Goal: Complete application form: Complete application form

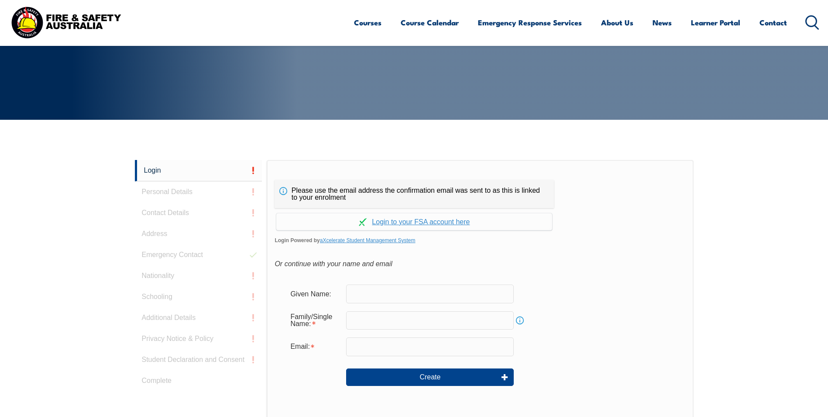
scroll to position [233, 0]
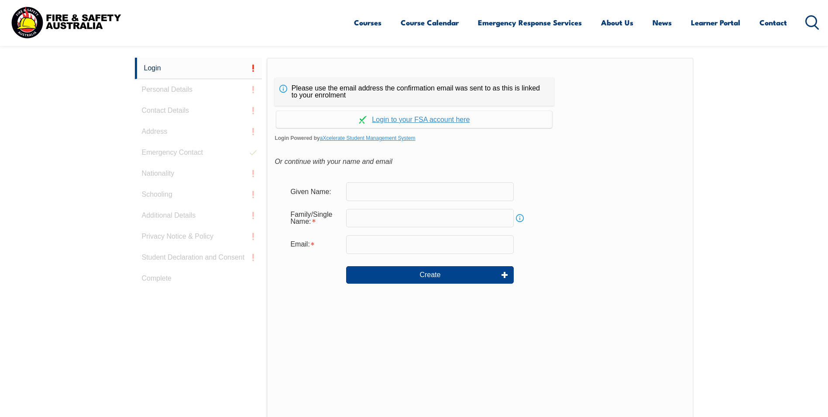
drag, startPoint x: 375, startPoint y: 191, endPoint x: 392, endPoint y: 193, distance: 17.2
click at [375, 191] on input "text" at bounding box center [430, 191] width 168 height 18
type input "Matthew"
type input "Fletcher"
type input "matthew.fletcher@confluencewater.com.au"
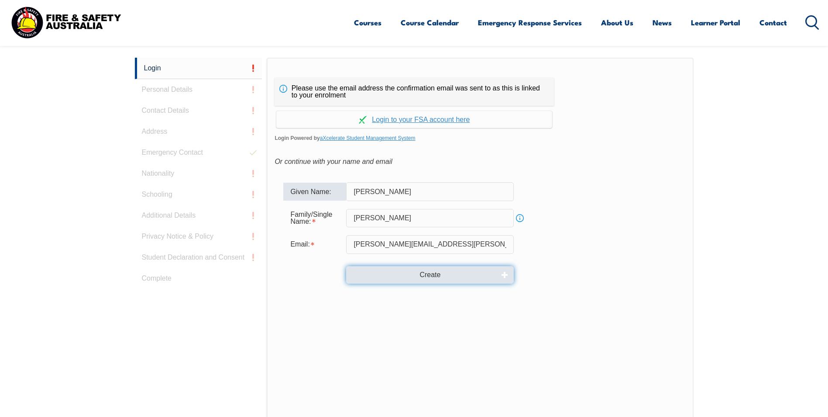
click at [437, 274] on button "Create" at bounding box center [430, 274] width 168 height 17
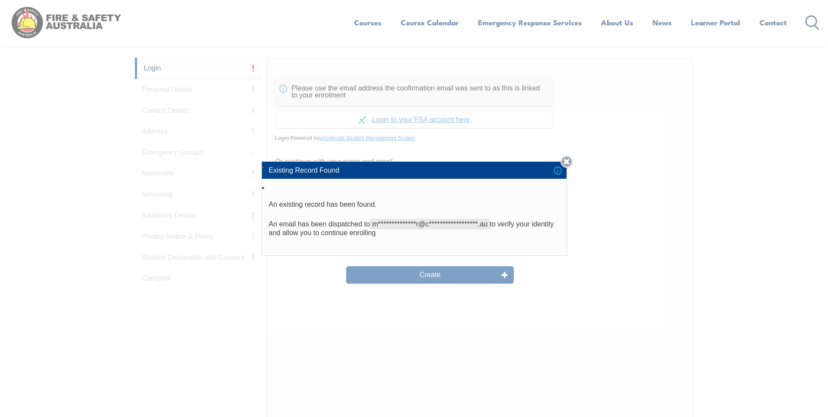
click at [571, 163] on link "Close" at bounding box center [567, 161] width 12 height 12
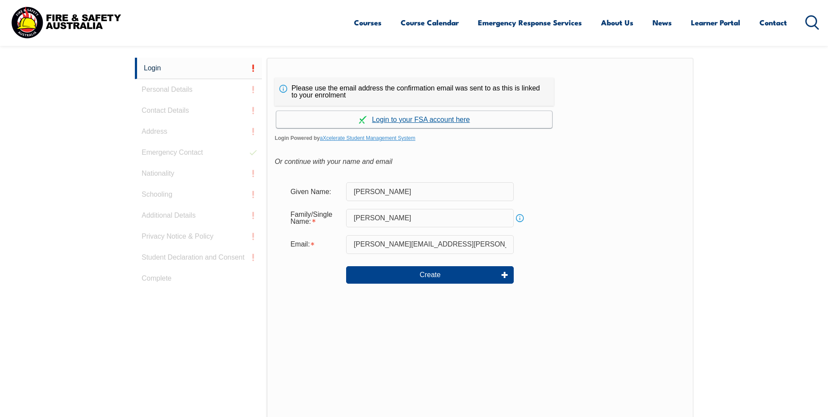
click at [398, 116] on link "Continue with aXcelerate" at bounding box center [414, 119] width 276 height 17
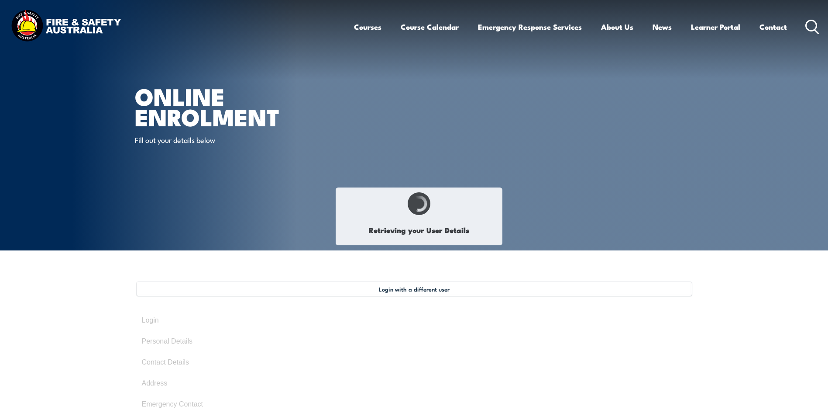
type input "Matthew"
type input "Fletcher"
type input "December 21, 1971"
type input "D9Y2VPS3RT"
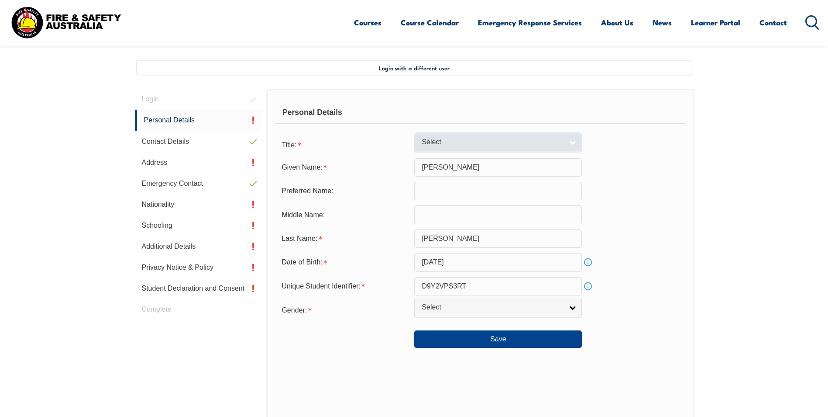
scroll to position [238, 0]
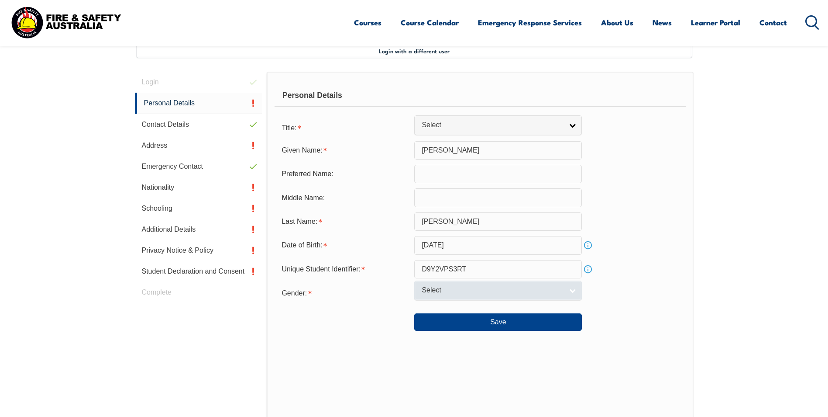
click at [573, 290] on link "Select" at bounding box center [498, 290] width 168 height 20
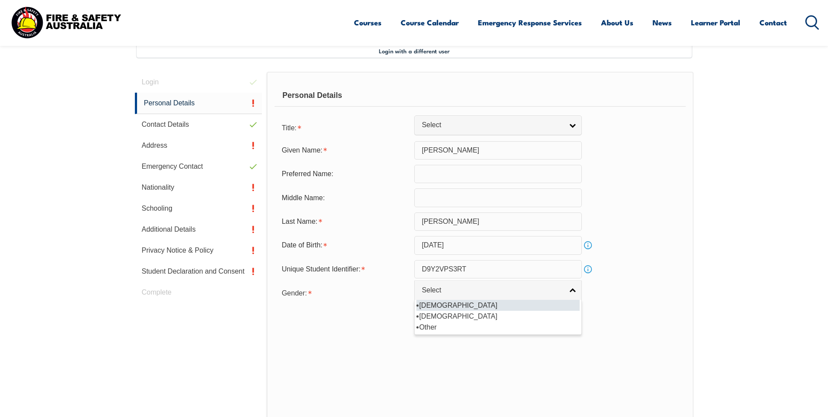
drag, startPoint x: 481, startPoint y: 305, endPoint x: 486, endPoint y: 306, distance: 5.7
click at [481, 304] on li "Male" at bounding box center [498, 305] width 163 height 11
select select "M"
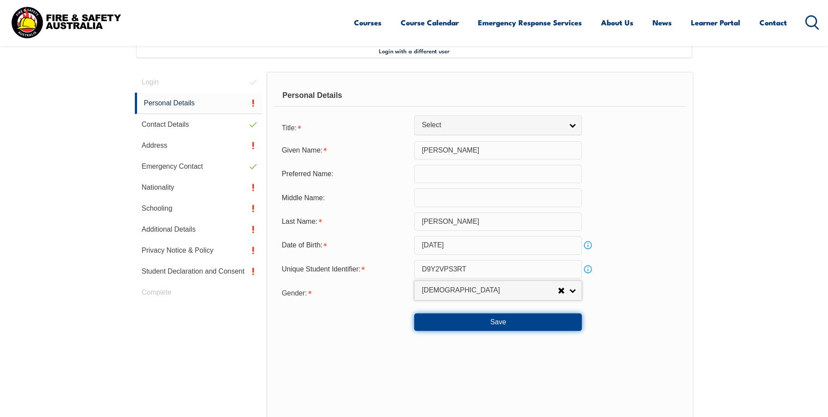
click at [504, 320] on button "Save" at bounding box center [498, 321] width 168 height 17
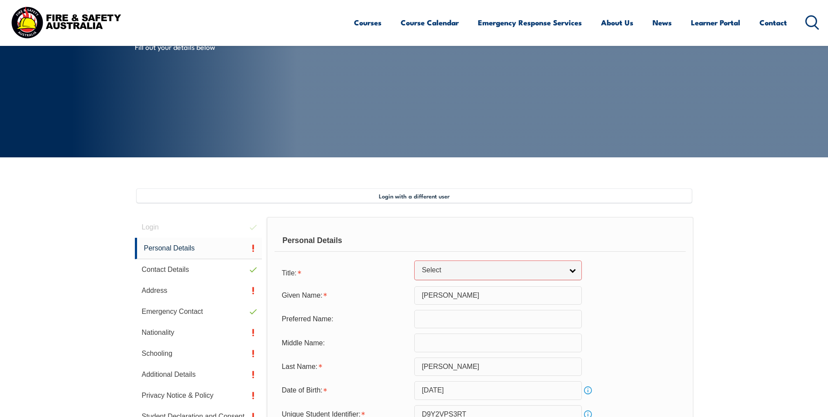
scroll to position [90, 0]
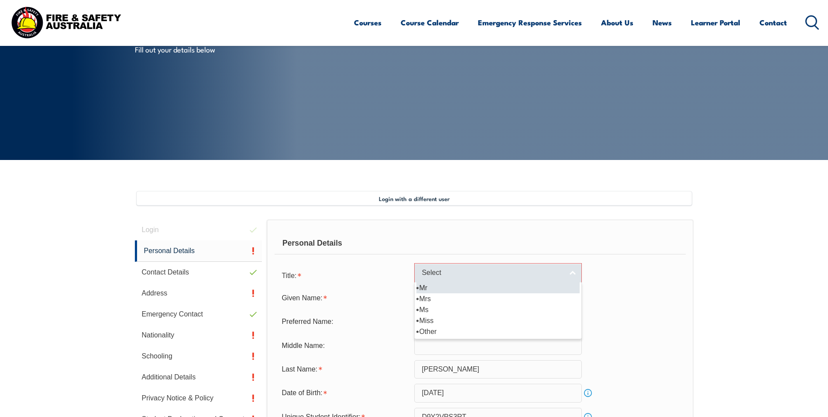
click at [574, 269] on link "Select" at bounding box center [498, 273] width 168 height 20
click at [476, 284] on li "Mr" at bounding box center [498, 287] width 163 height 11
select select "Mr"
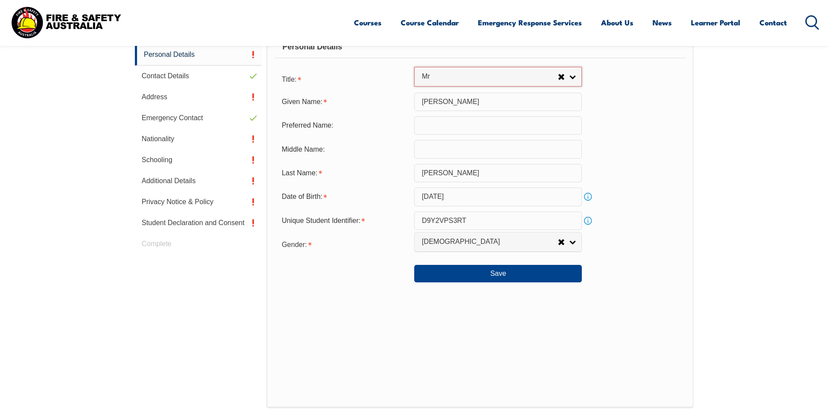
scroll to position [265, 0]
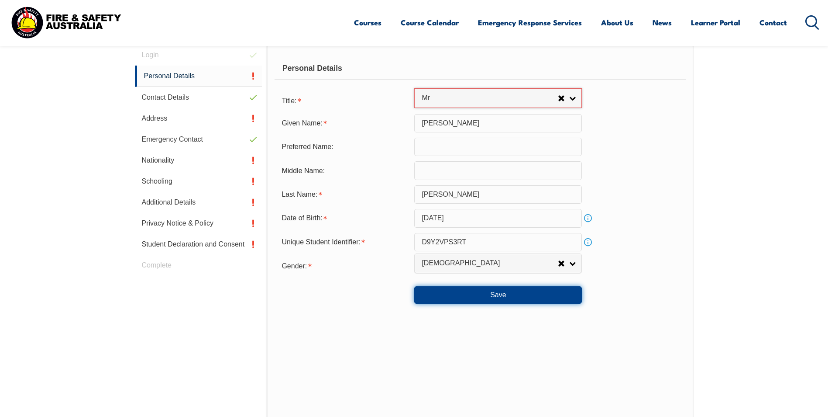
click at [518, 296] on button "Save" at bounding box center [498, 294] width 168 height 17
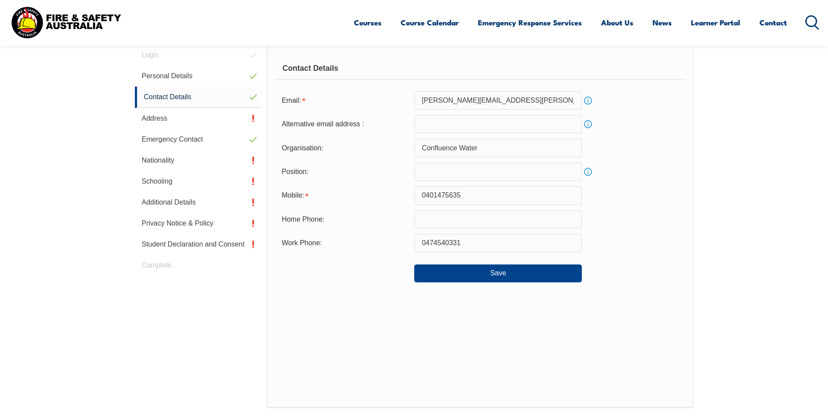
scroll to position [238, 0]
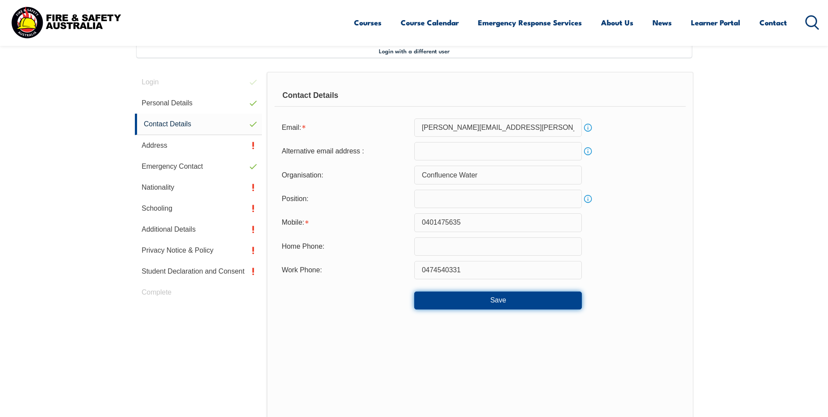
click at [501, 300] on button "Save" at bounding box center [498, 299] width 168 height 17
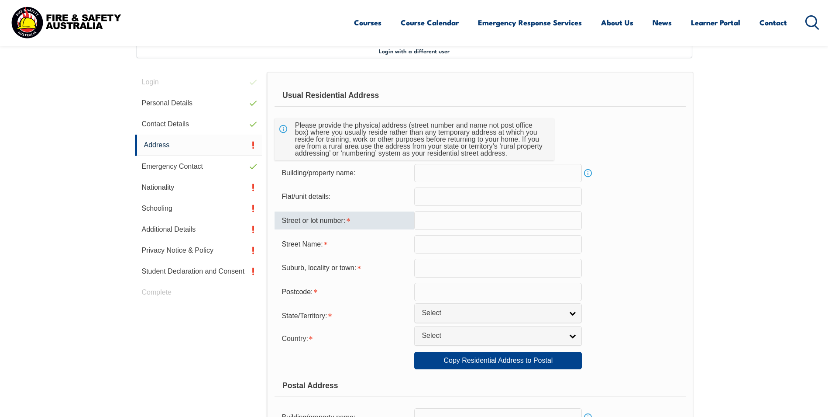
click at [444, 219] on input "text" at bounding box center [498, 220] width 168 height 18
type input "5"
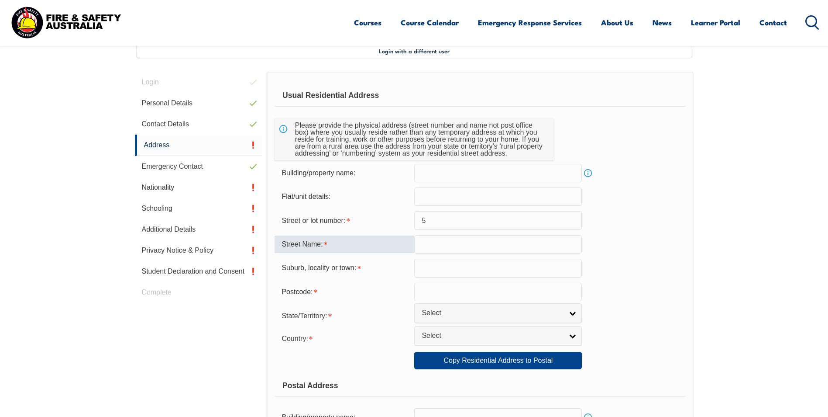
click at [466, 245] on input "text" at bounding box center [498, 244] width 168 height 18
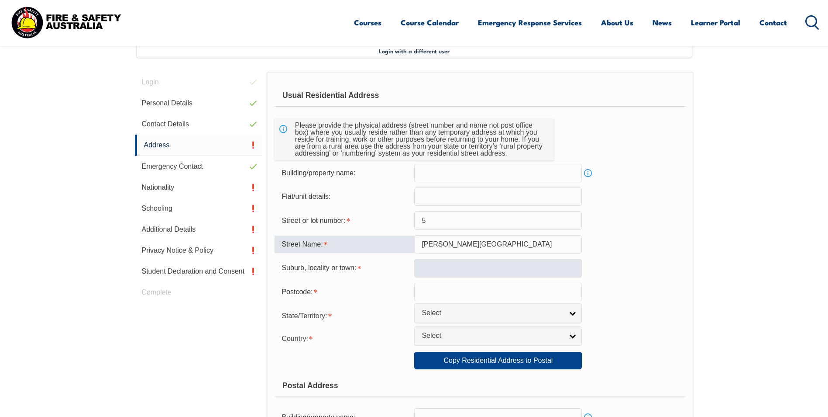
type input "Downing Avenue"
click at [436, 266] on input "text" at bounding box center [498, 268] width 168 height 18
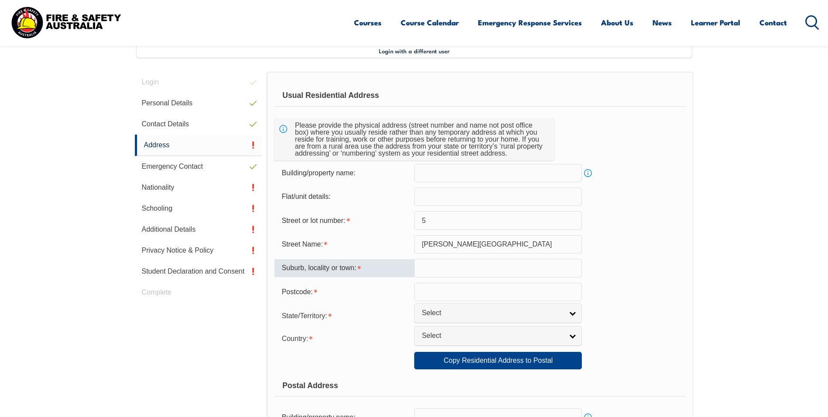
type input "Cambridge Gardens"
type input "2747"
select select "1101"
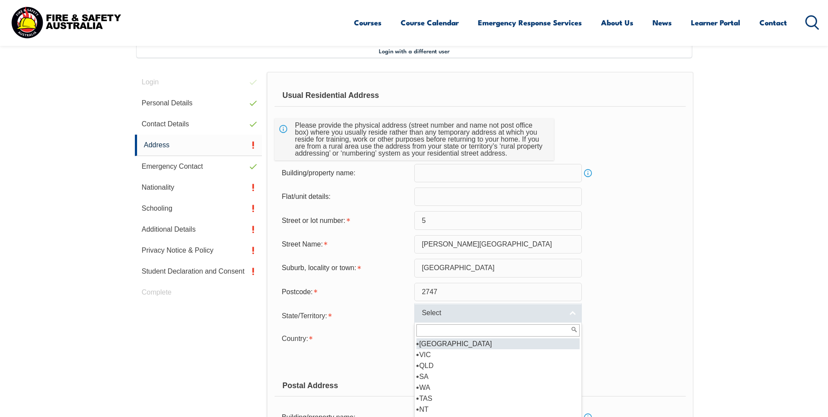
click at [577, 310] on link "Select" at bounding box center [498, 313] width 168 height 20
click at [497, 347] on li "NSW" at bounding box center [498, 343] width 163 height 11
select select "NSW"
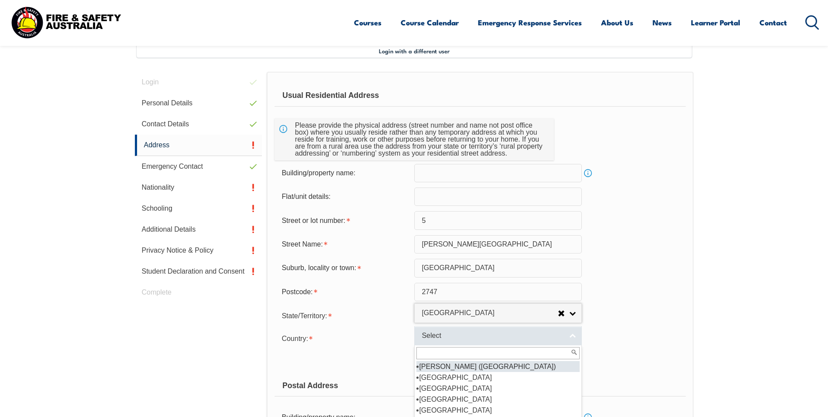
click at [576, 335] on link "Select" at bounding box center [498, 336] width 168 height 20
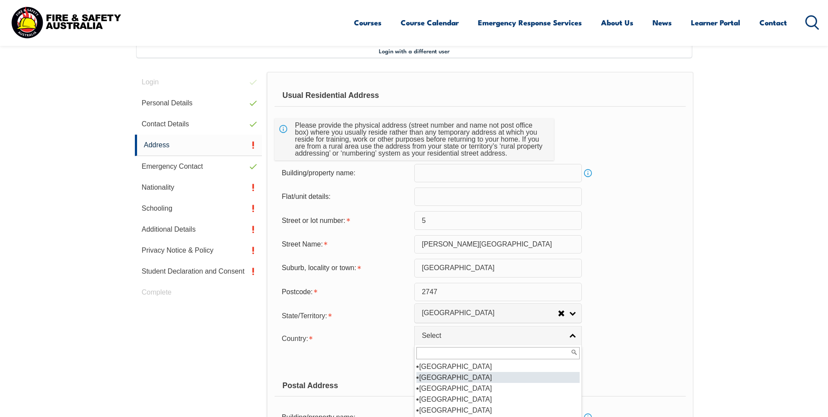
scroll to position [131, 0]
click at [445, 376] on li "Australia" at bounding box center [498, 377] width 163 height 11
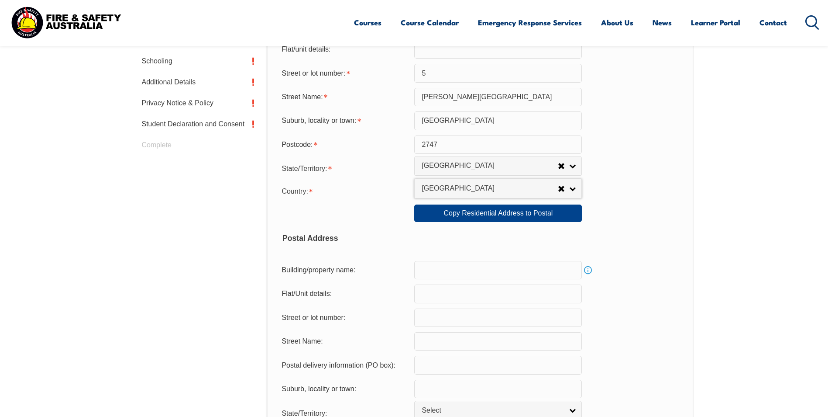
scroll to position [413, 0]
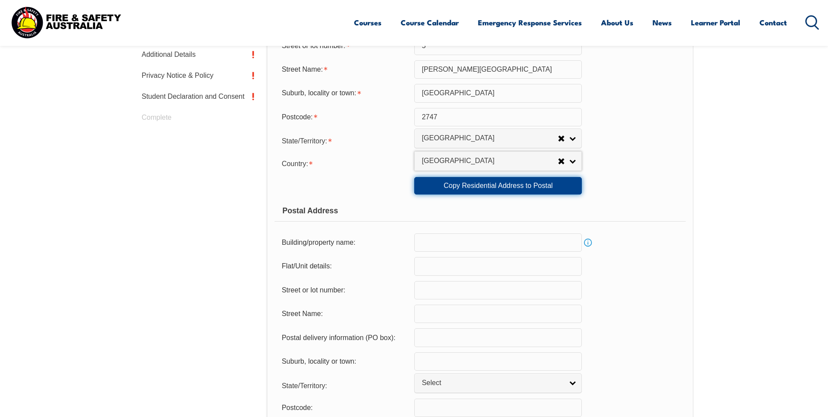
click at [510, 183] on link "Copy Residential Address to Postal" at bounding box center [498, 185] width 168 height 17
type input "5"
type input "Downing Avenue"
type input "Cambridge Gardens"
select select "NSW"
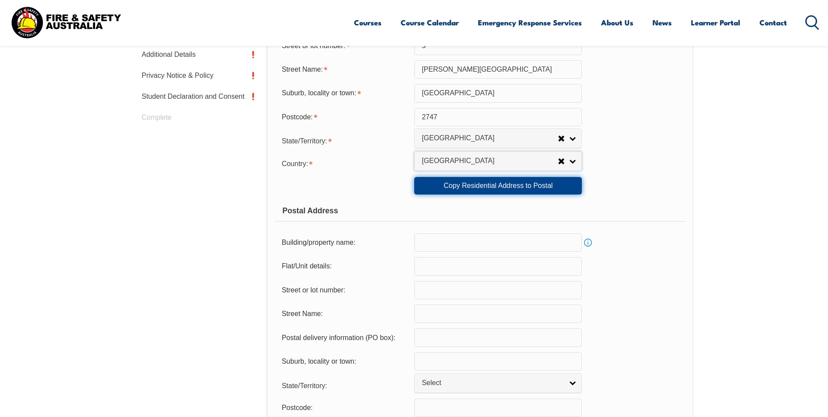
type input "2747"
select select "1101"
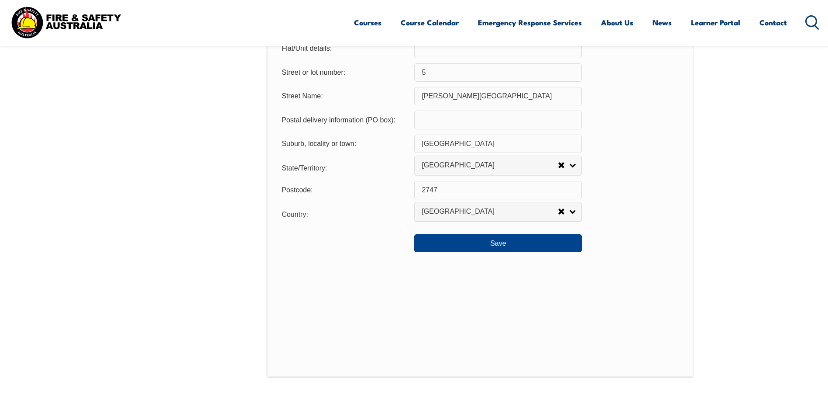
scroll to position [631, 0]
click at [528, 241] on button "Save" at bounding box center [498, 241] width 168 height 17
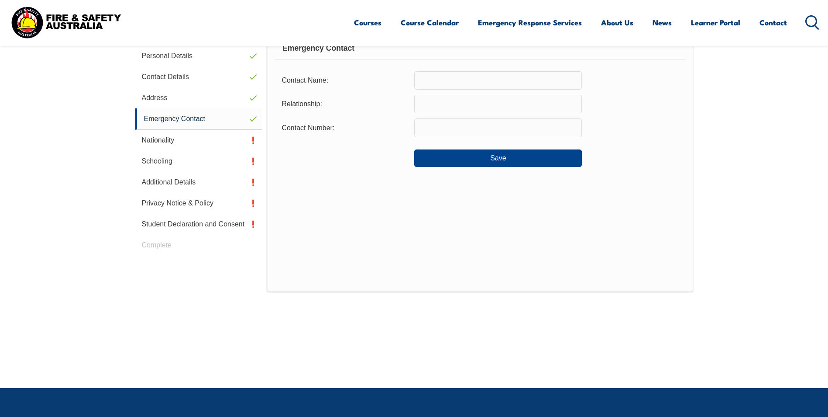
scroll to position [238, 0]
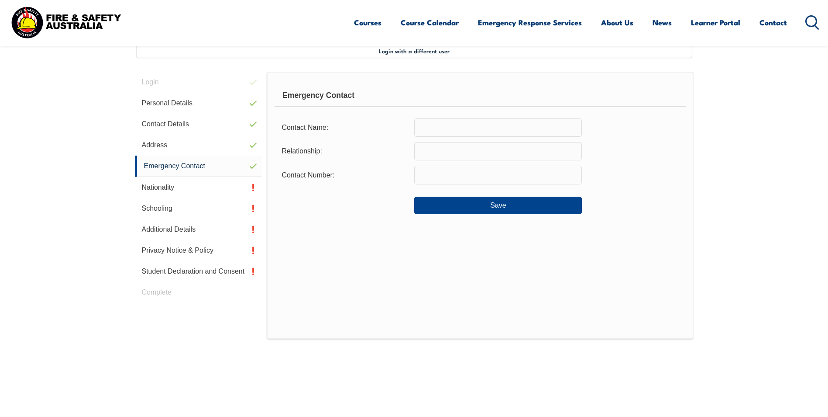
click at [457, 123] on input "text" at bounding box center [498, 127] width 168 height 18
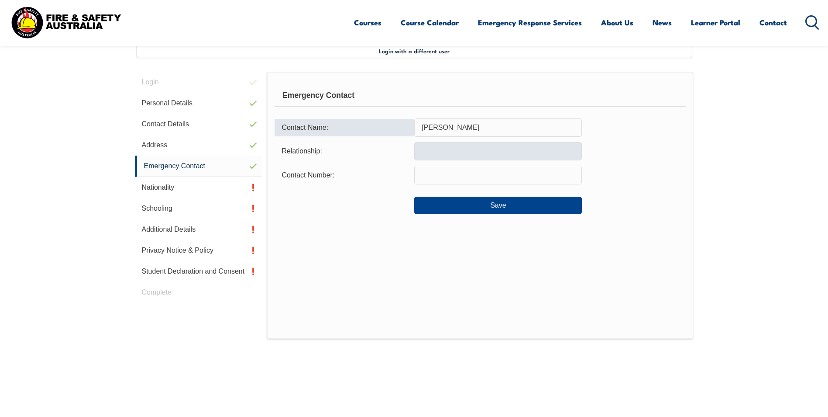
type input "Donna Fletcher"
click at [451, 149] on input "text" at bounding box center [498, 151] width 168 height 18
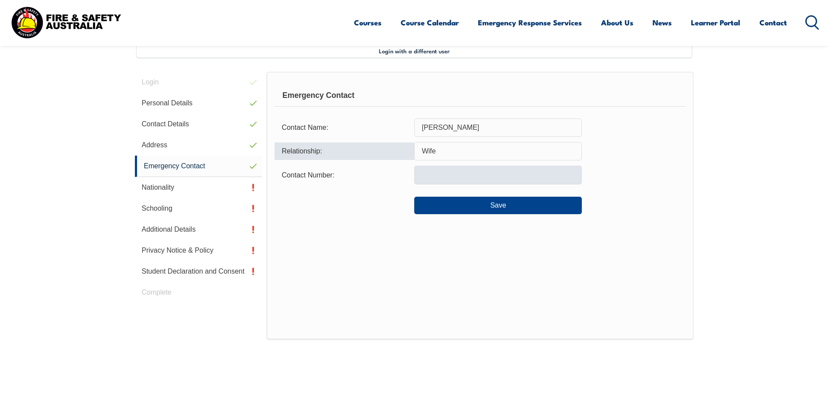
type input "Wife"
click at [456, 179] on input "text" at bounding box center [498, 175] width 168 height 18
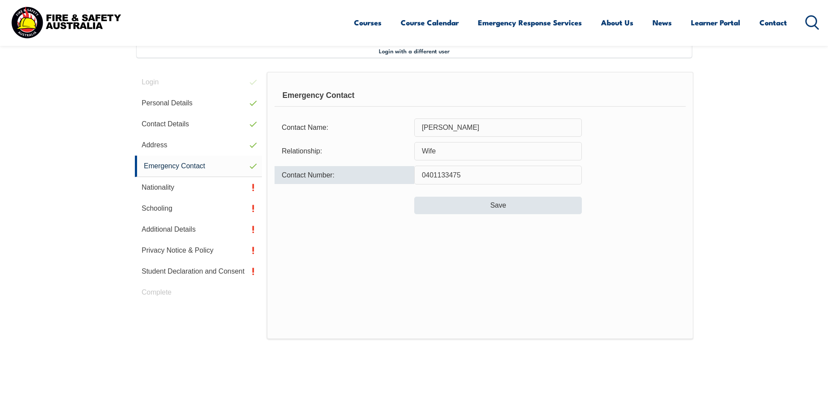
type input "0401133475"
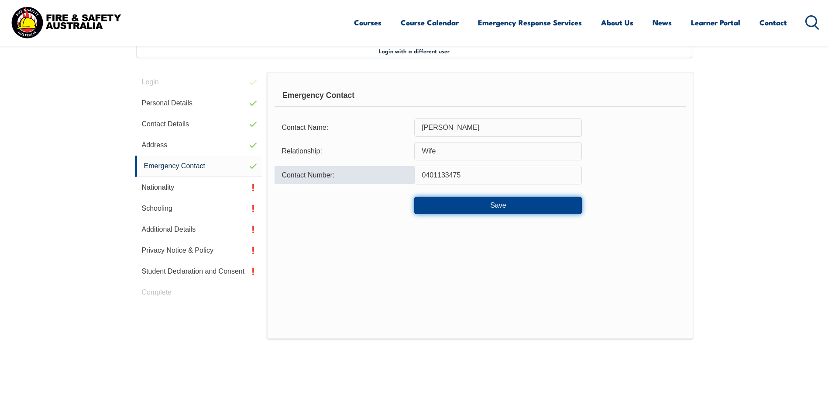
click at [482, 200] on button "Save" at bounding box center [498, 205] width 168 height 17
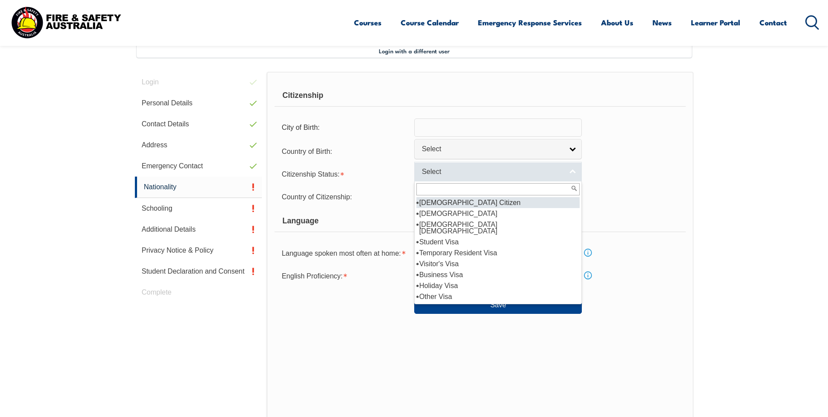
click at [576, 167] on link "Select" at bounding box center [498, 172] width 168 height 20
click at [479, 198] on li "Australian Citizen" at bounding box center [498, 202] width 163 height 11
select select "1"
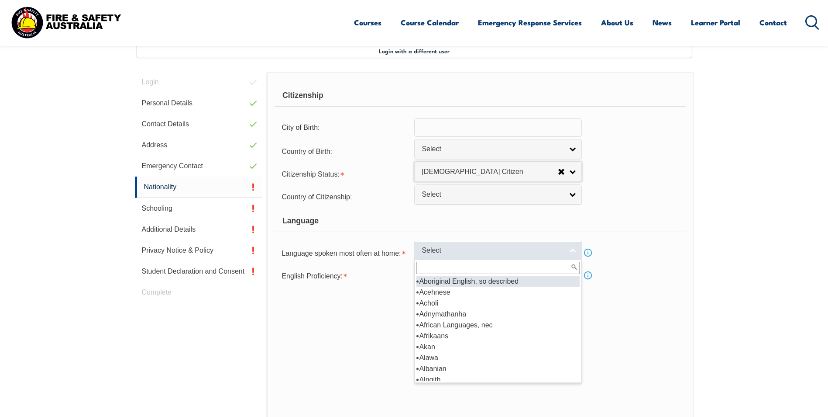
click at [572, 246] on link "Select" at bounding box center [498, 251] width 168 height 20
click at [488, 278] on li "Aboriginal English, so described" at bounding box center [498, 281] width 163 height 11
select select "8998"
click at [571, 248] on link "Aboriginal English, so described" at bounding box center [498, 251] width 168 height 20
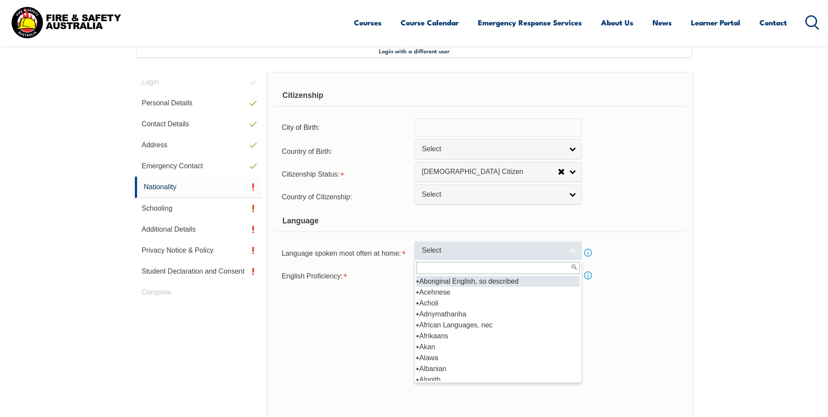
click at [577, 246] on link "Select" at bounding box center [498, 251] width 168 height 20
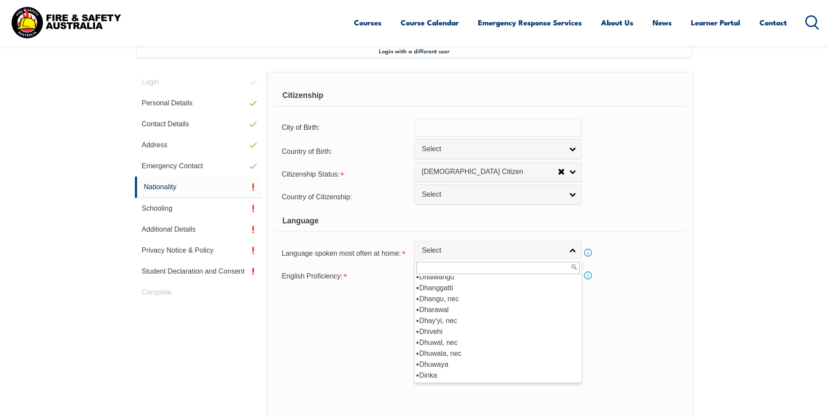
scroll to position [1004, 0]
click at [433, 373] on li "English" at bounding box center [498, 374] width 163 height 11
select select "1201"
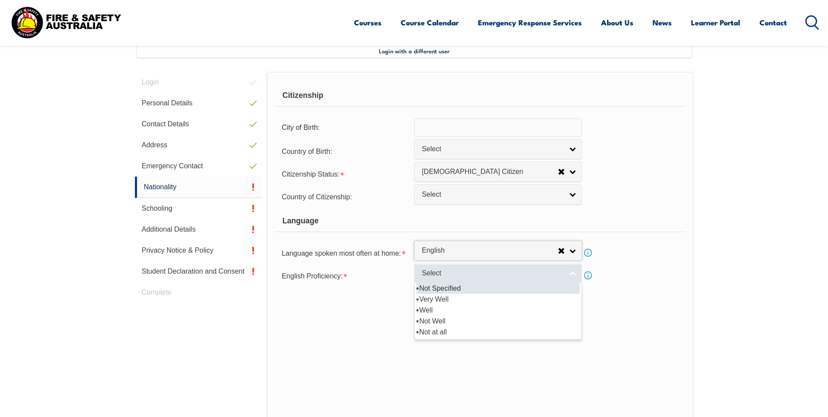
click at [570, 275] on link "Select" at bounding box center [498, 273] width 168 height 20
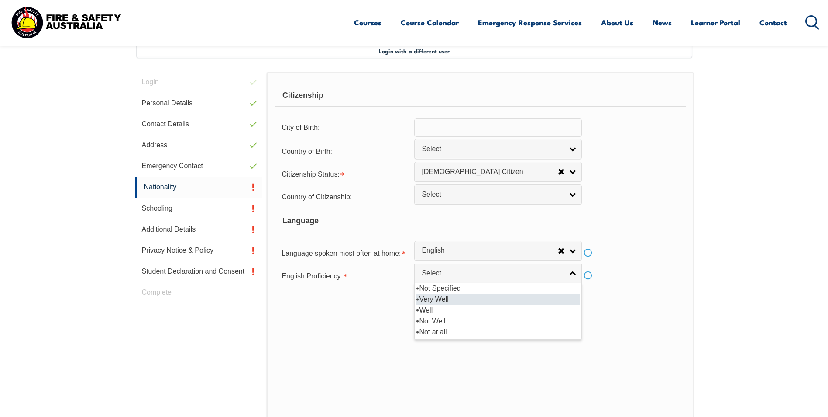
click at [465, 298] on li "Very Well" at bounding box center [498, 298] width 163 height 11
select select "1"
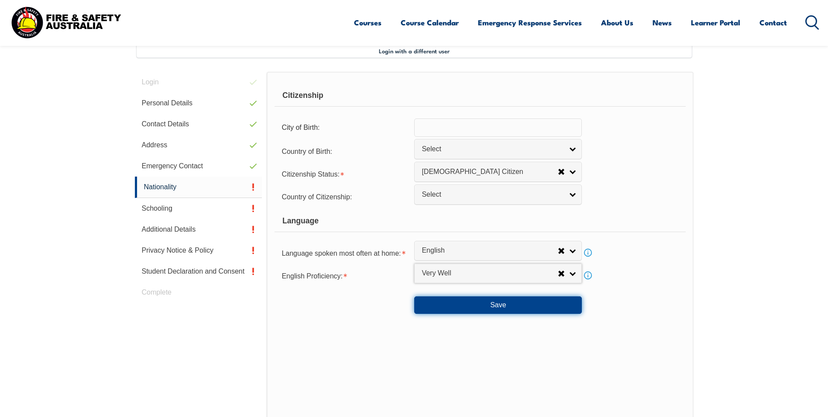
click at [492, 304] on button "Save" at bounding box center [498, 304] width 168 height 17
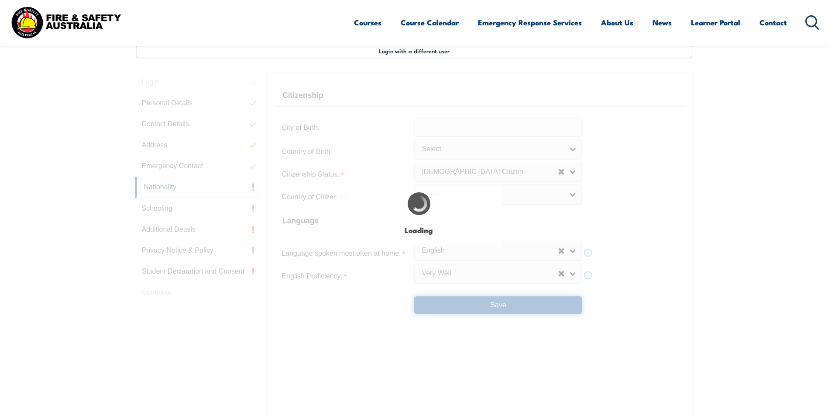
scroll to position [0, 0]
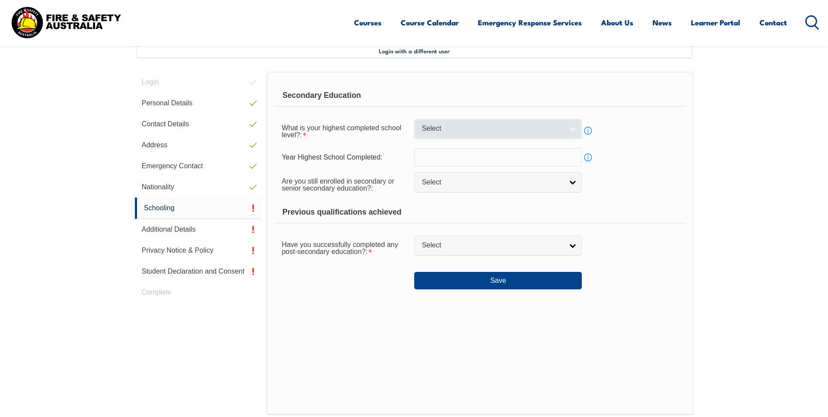
click at [571, 128] on link "Select" at bounding box center [498, 129] width 168 height 20
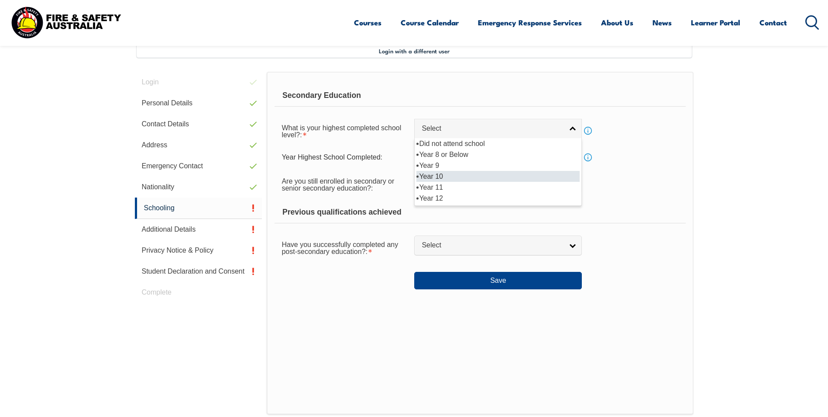
click at [488, 172] on li "Year 10" at bounding box center [498, 176] width 163 height 11
select select "10"
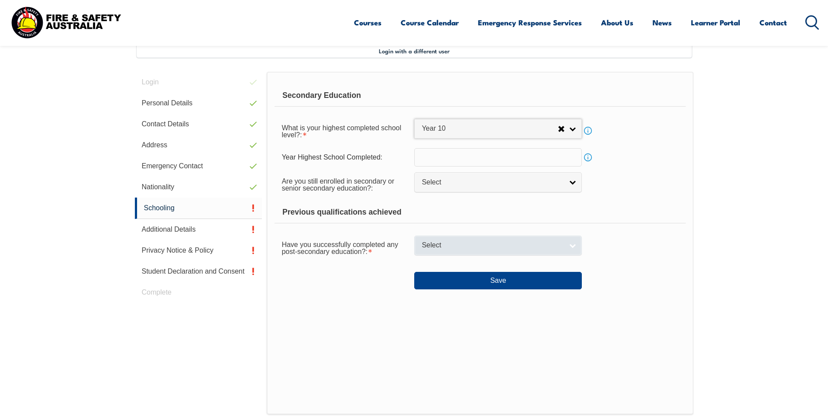
click at [576, 244] on link "Select" at bounding box center [498, 245] width 168 height 20
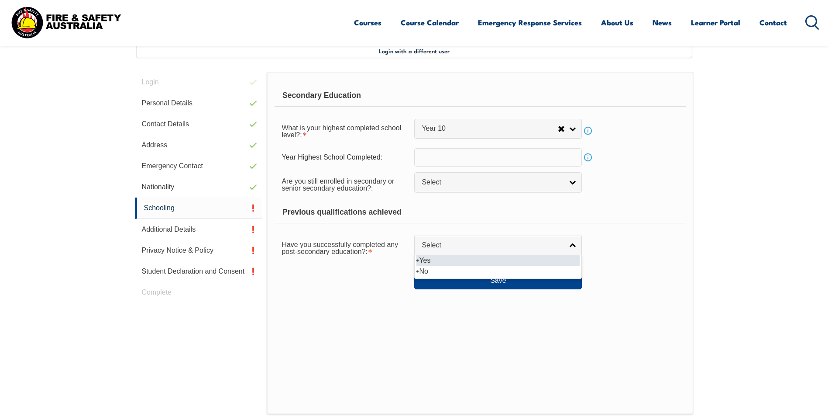
click at [528, 256] on li "Yes" at bounding box center [498, 260] width 163 height 11
select select "true"
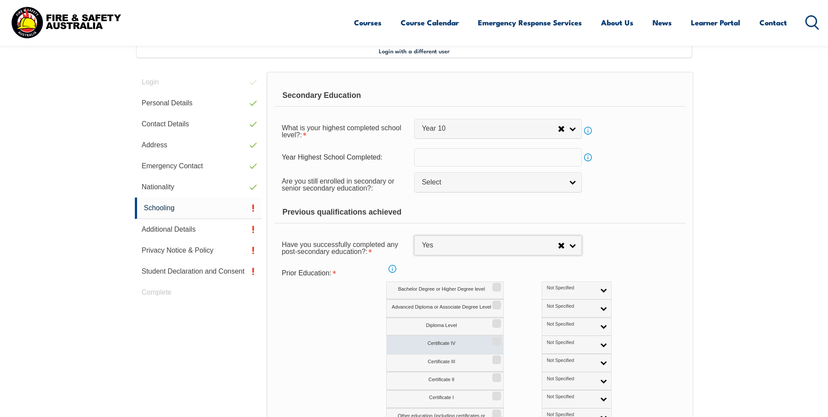
click at [497, 338] on input "Certificate IV" at bounding box center [495, 338] width 5 height 1
checkbox input "true"
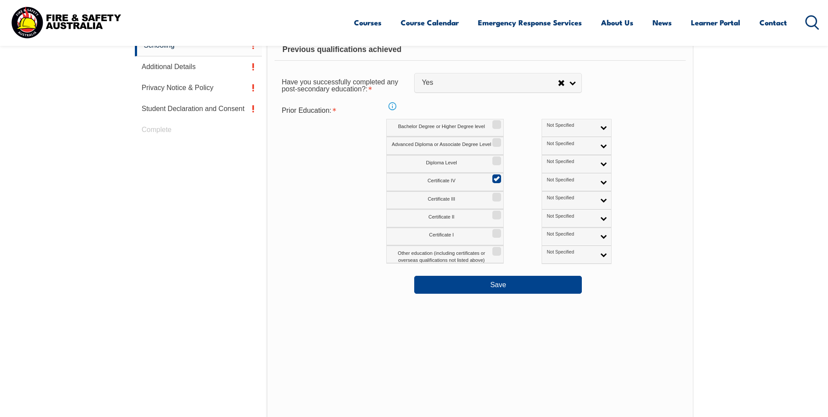
scroll to position [413, 0]
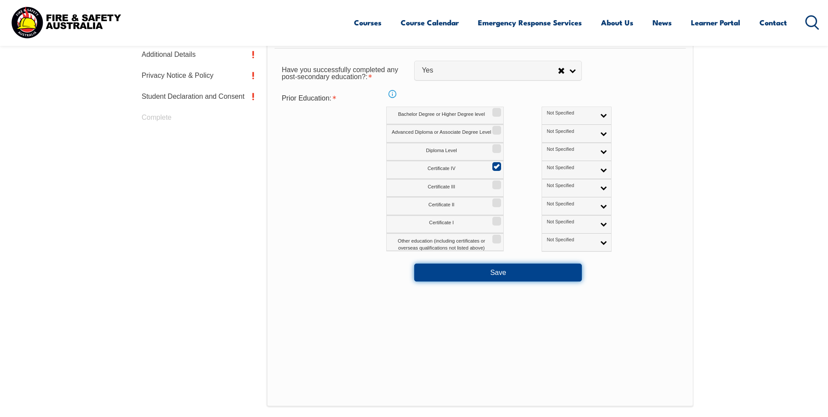
click at [522, 272] on button "Save" at bounding box center [498, 271] width 168 height 17
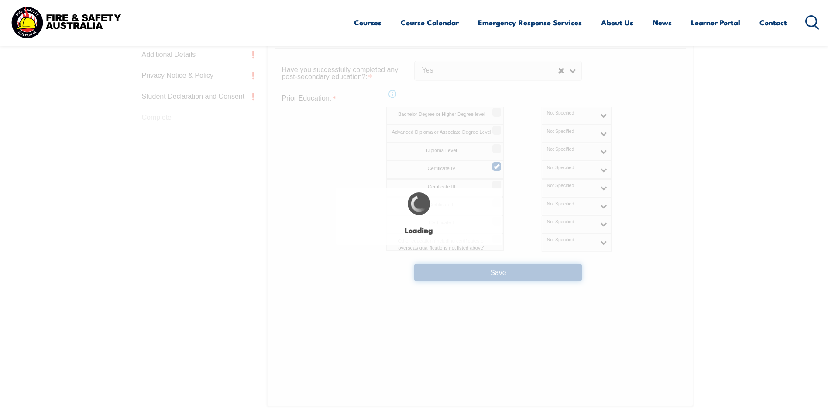
select select
select select "true"
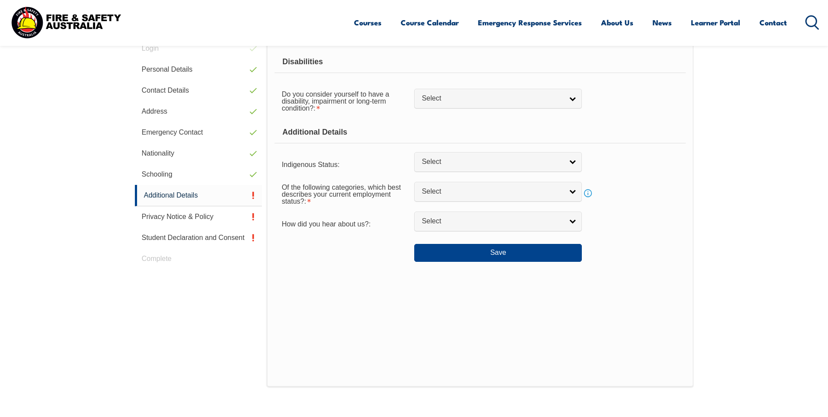
scroll to position [238, 0]
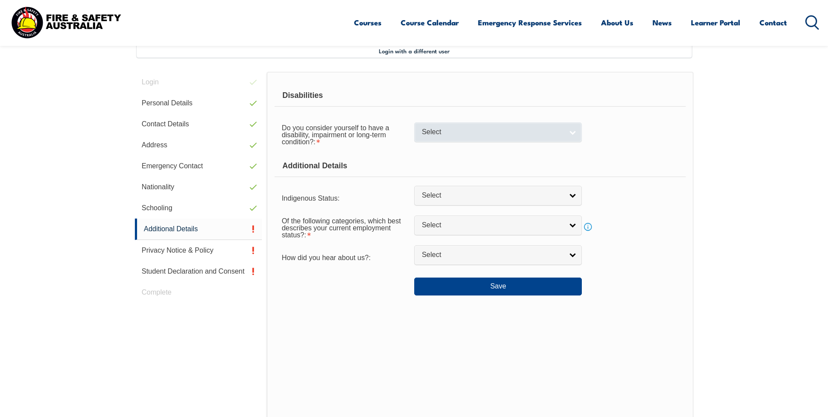
click at [576, 132] on link "Select" at bounding box center [498, 132] width 168 height 20
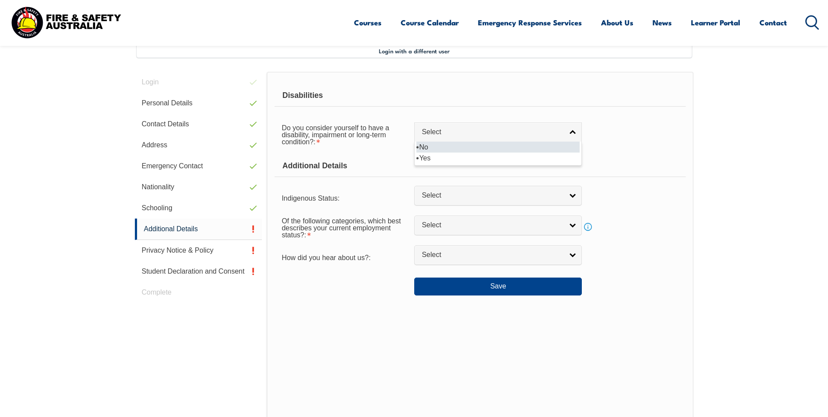
click at [498, 148] on li "No" at bounding box center [498, 146] width 163 height 11
select select "false"
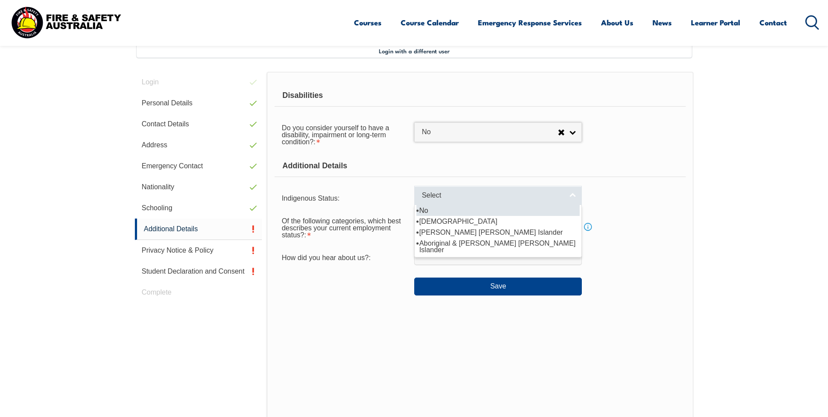
click at [572, 196] on link "Select" at bounding box center [498, 196] width 168 height 20
click at [489, 211] on li "No" at bounding box center [498, 210] width 163 height 11
select select "4"
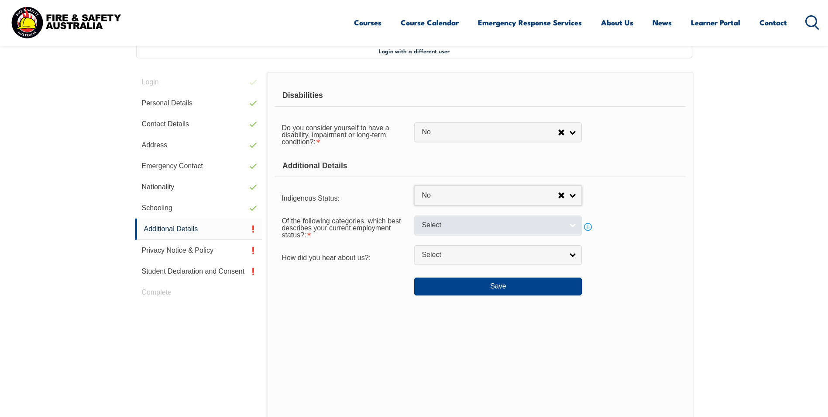
click at [576, 225] on link "Select" at bounding box center [498, 225] width 168 height 20
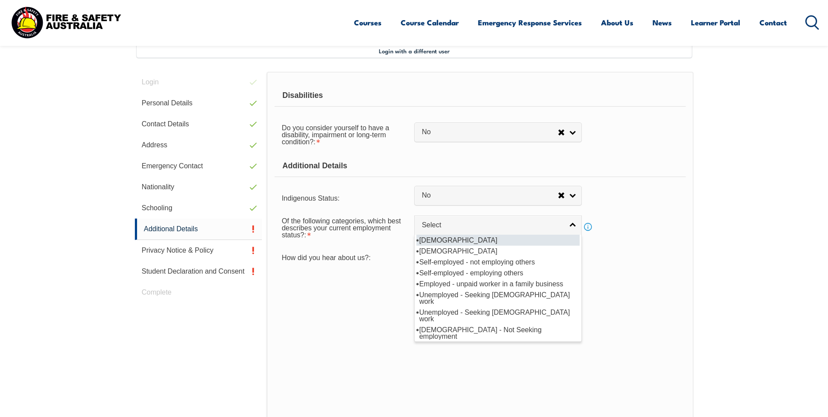
click at [503, 241] on li "Full-time employee" at bounding box center [498, 240] width 163 height 11
select select "1"
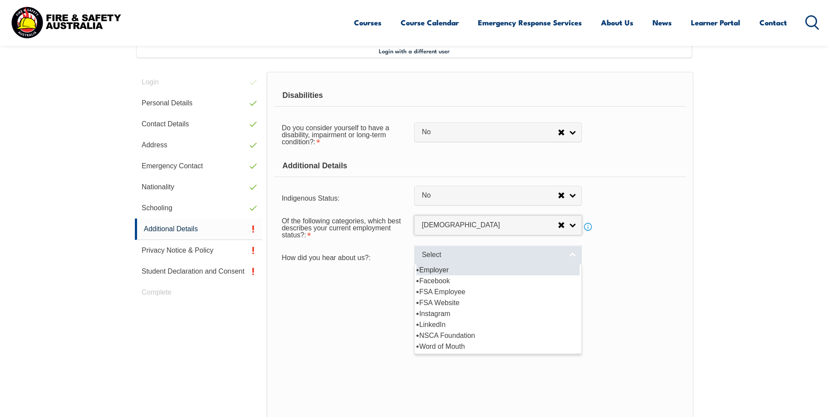
click at [572, 253] on link "Select" at bounding box center [498, 255] width 168 height 20
click at [507, 266] on li "Employer" at bounding box center [498, 269] width 163 height 11
select select "8019"
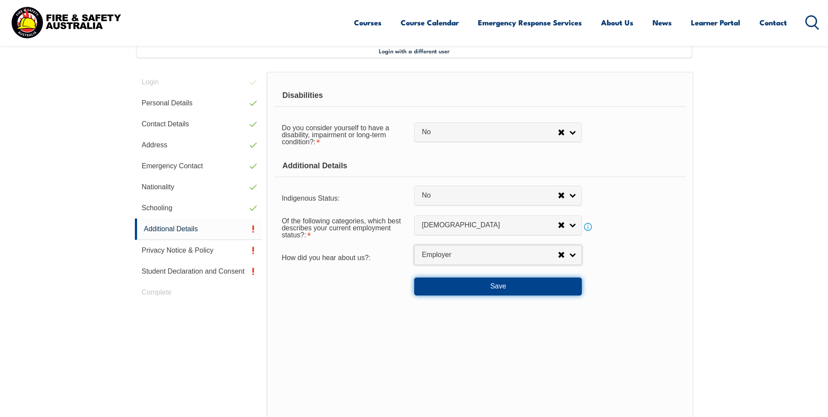
click at [505, 284] on button "Save" at bounding box center [498, 285] width 168 height 17
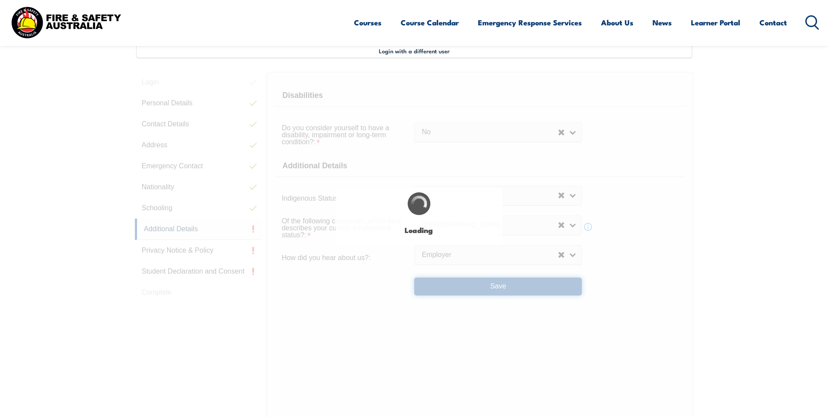
select select "false"
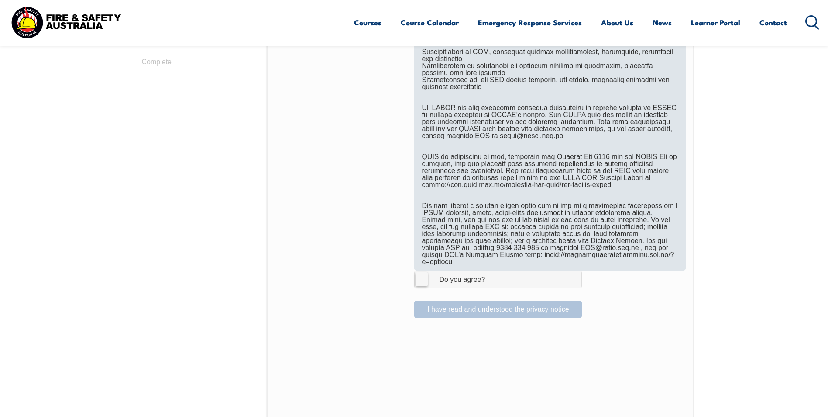
scroll to position [500, 0]
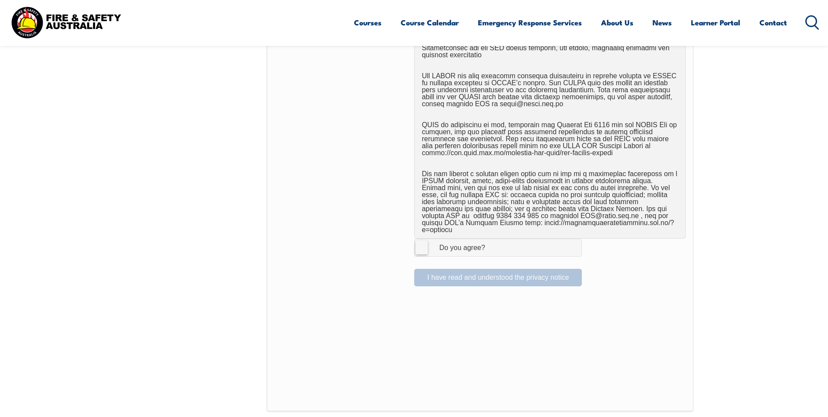
click at [420, 238] on label "I Agree Do you agree?" at bounding box center [498, 246] width 168 height 17
click at [492, 239] on input "I Agree Do you agree?" at bounding box center [499, 247] width 15 height 17
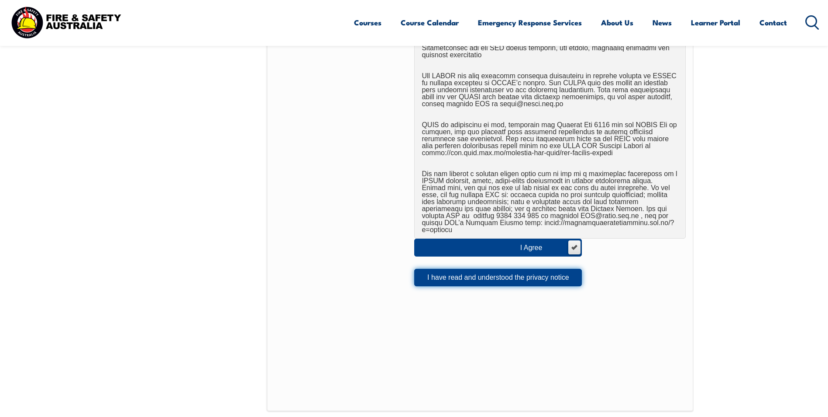
click at [507, 271] on button "I have read and understood the privacy notice" at bounding box center [498, 277] width 168 height 17
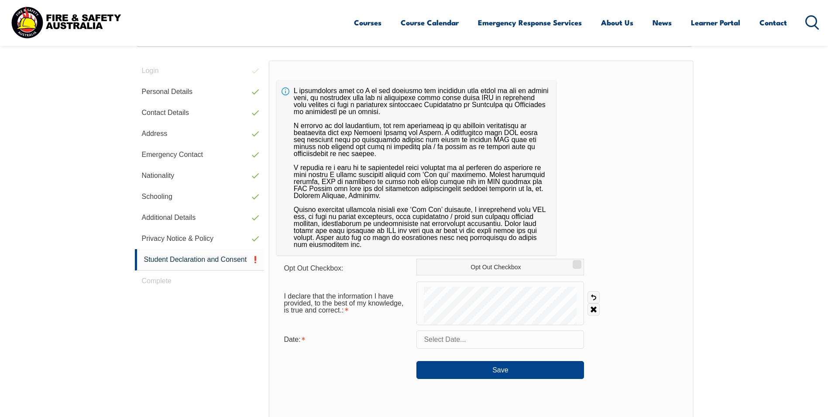
scroll to position [238, 0]
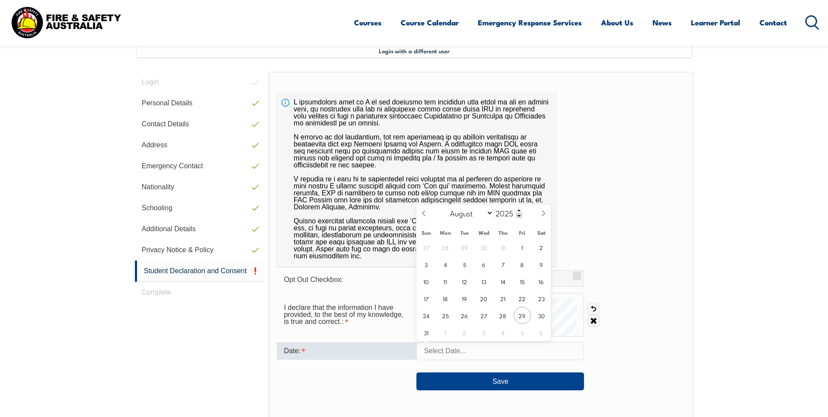
click at [505, 352] on input "text" at bounding box center [501, 350] width 168 height 18
click at [525, 313] on span "29" at bounding box center [522, 315] width 17 height 17
type input "August 29, 2025"
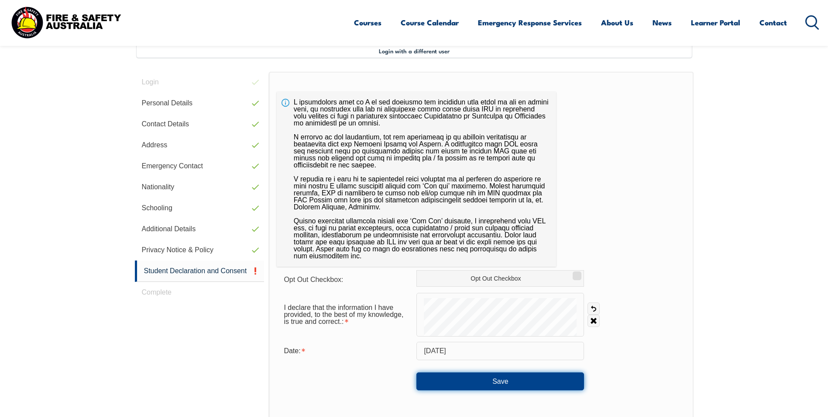
click at [506, 379] on button "Save" at bounding box center [501, 380] width 168 height 17
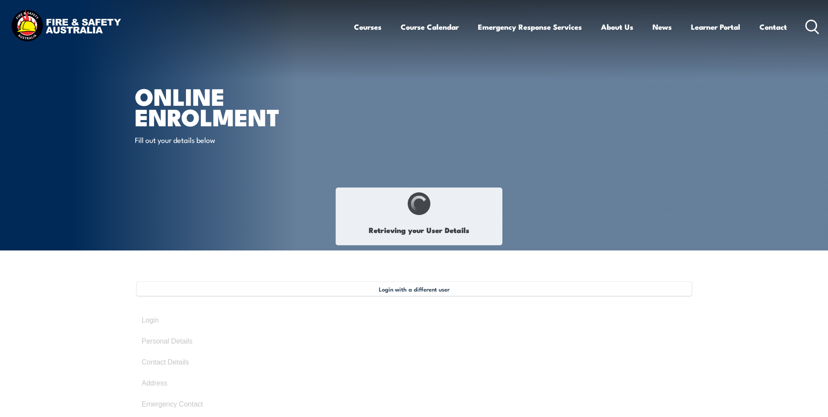
select select "Mr"
type input "Matthew"
type input "Fletcher"
type input "December 21, 1971"
type input "D9Y2VPS3RT"
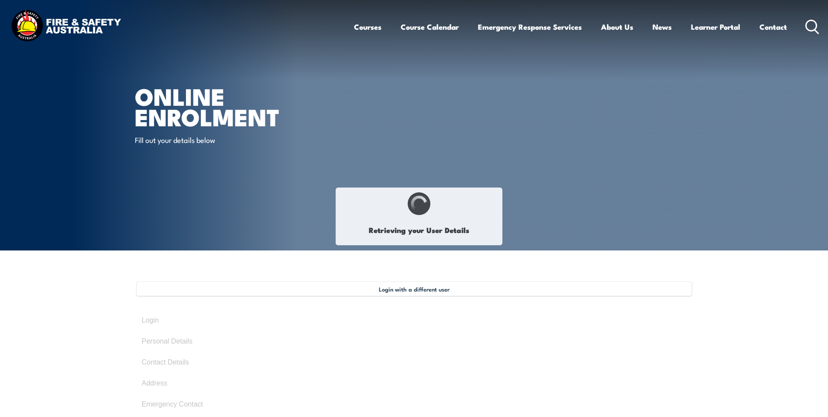
select select "M"
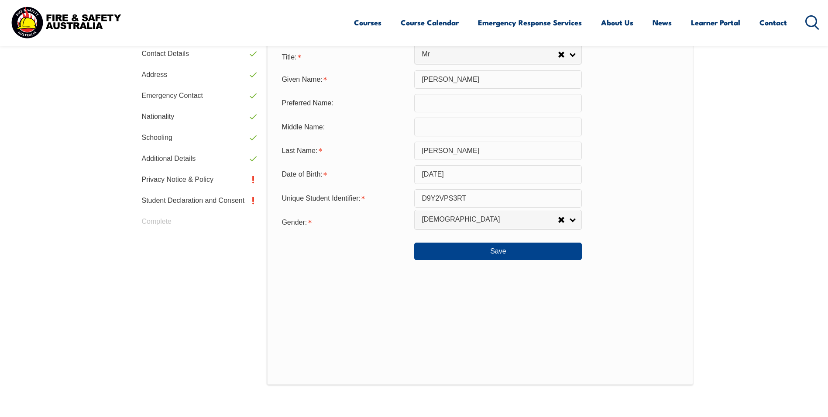
scroll to position [325, 0]
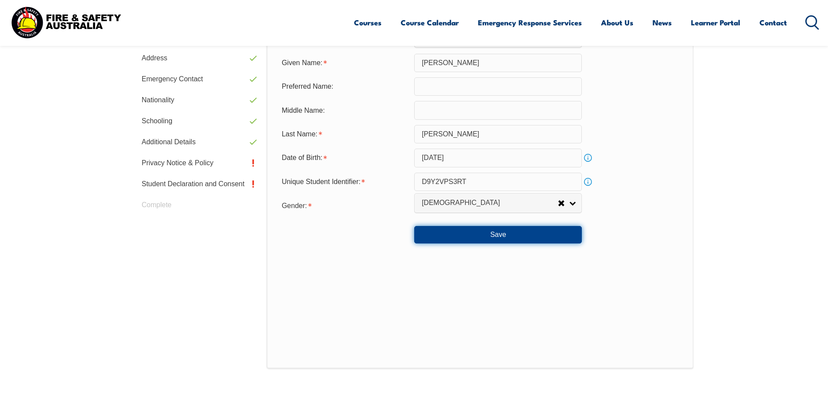
click at [512, 231] on button "Save" at bounding box center [498, 234] width 168 height 17
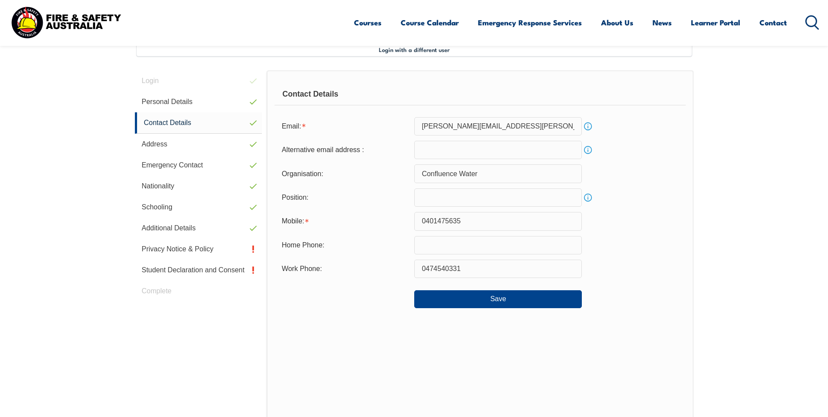
scroll to position [238, 0]
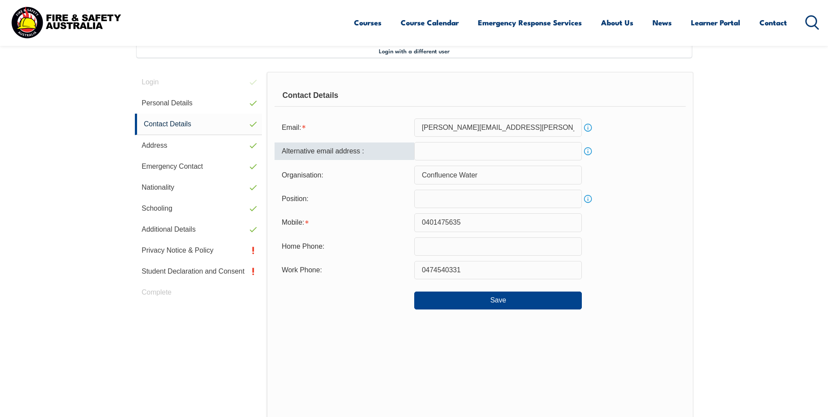
click at [436, 149] on input "email" at bounding box center [498, 151] width 168 height 18
click at [666, 200] on div "Position: Info" at bounding box center [480, 199] width 411 height 18
click at [467, 203] on input "text" at bounding box center [498, 199] width 168 height 18
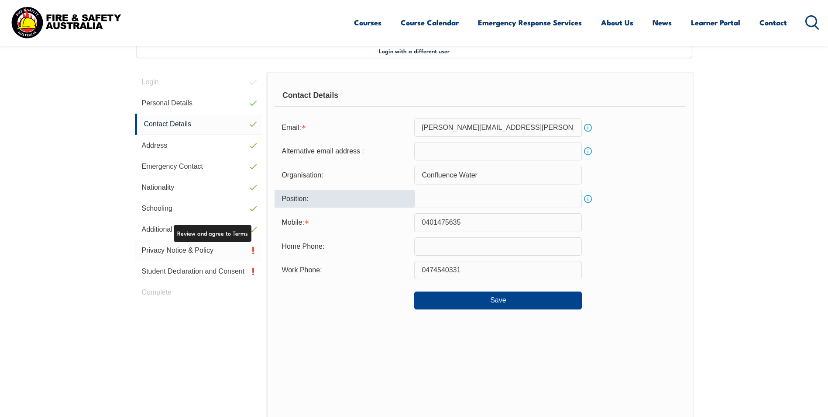
click at [203, 246] on link "Privacy Notice & Policy" at bounding box center [199, 250] width 128 height 21
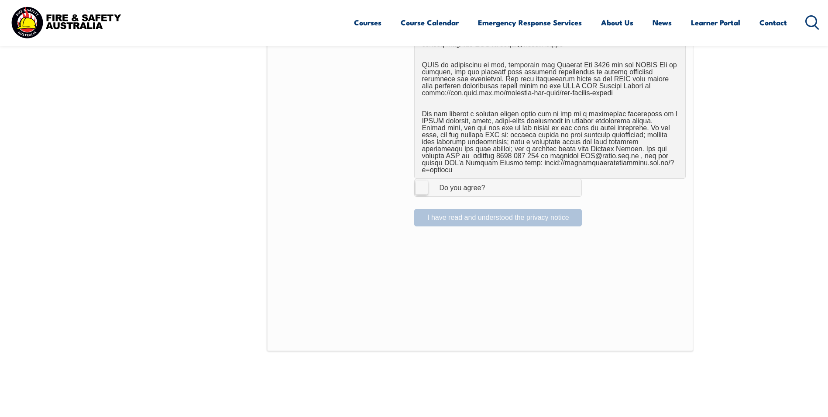
scroll to position [587, 0]
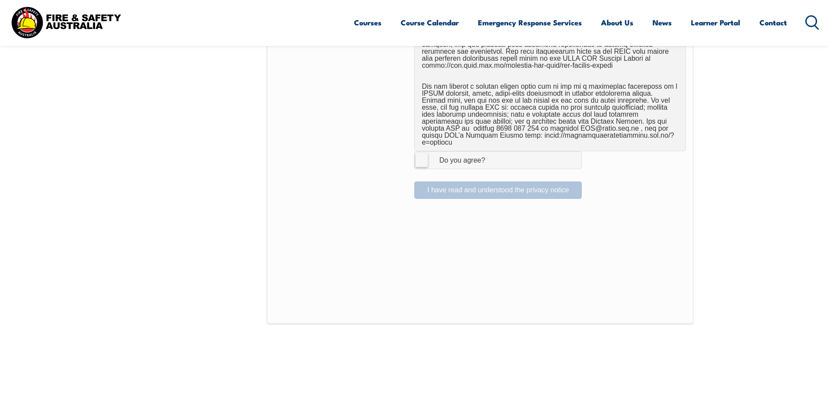
click at [419, 152] on label "I Agree Do you agree?" at bounding box center [498, 159] width 168 height 17
click at [492, 152] on input "I Agree Do you agree?" at bounding box center [499, 160] width 15 height 17
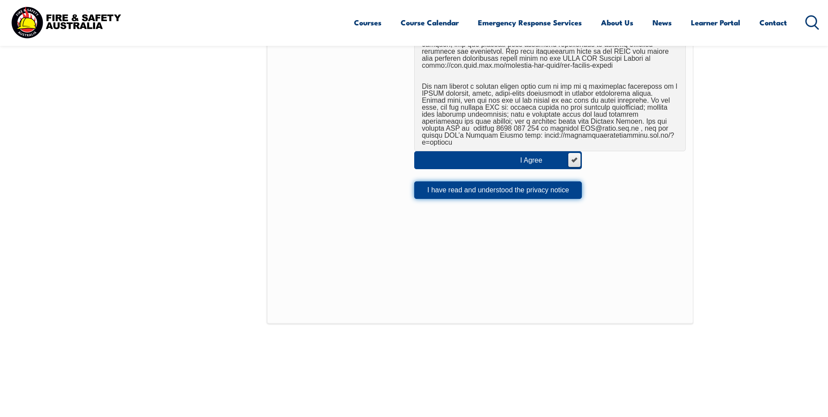
click at [476, 185] on button "I have read and understood the privacy notice" at bounding box center [498, 189] width 168 height 17
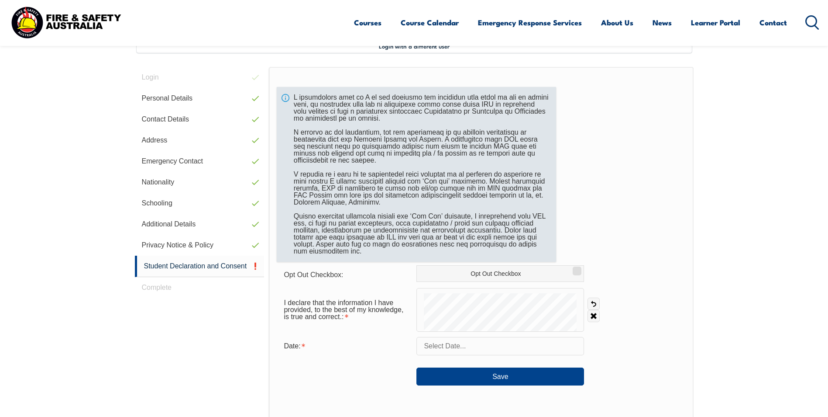
scroll to position [238, 0]
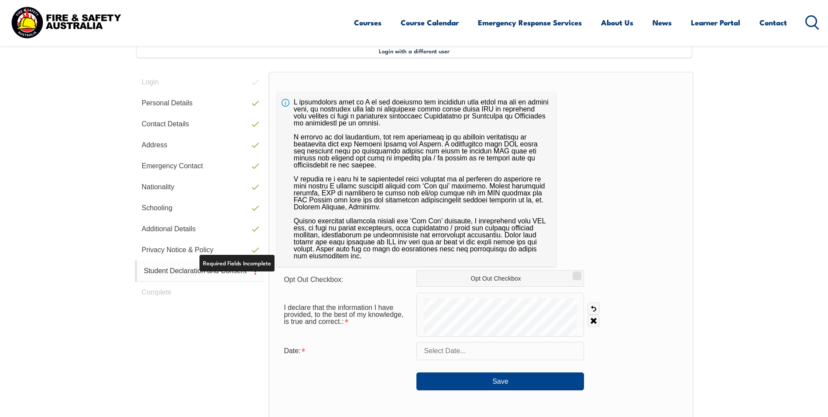
click at [222, 270] on link "Student Declaration and Consent" at bounding box center [200, 270] width 130 height 21
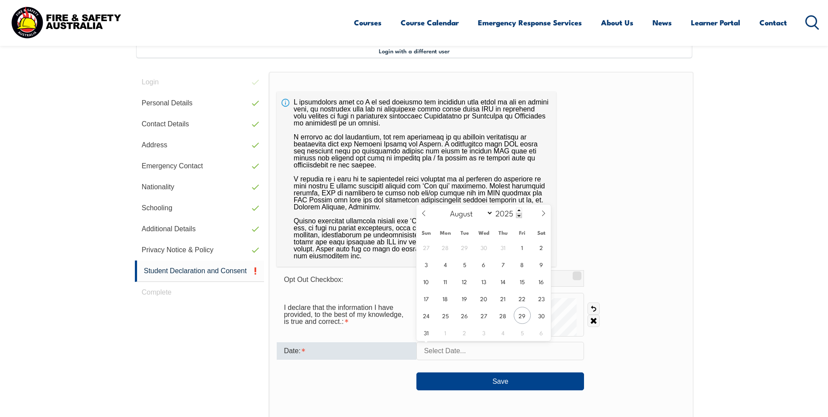
click at [566, 352] on input "text" at bounding box center [501, 350] width 168 height 18
click at [524, 317] on span "29" at bounding box center [522, 315] width 17 height 17
type input "August 29, 2025"
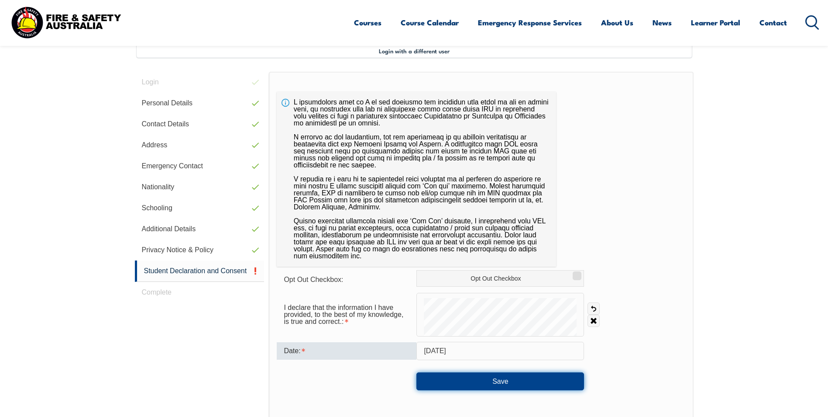
click at [504, 379] on button "Save" at bounding box center [501, 380] width 168 height 17
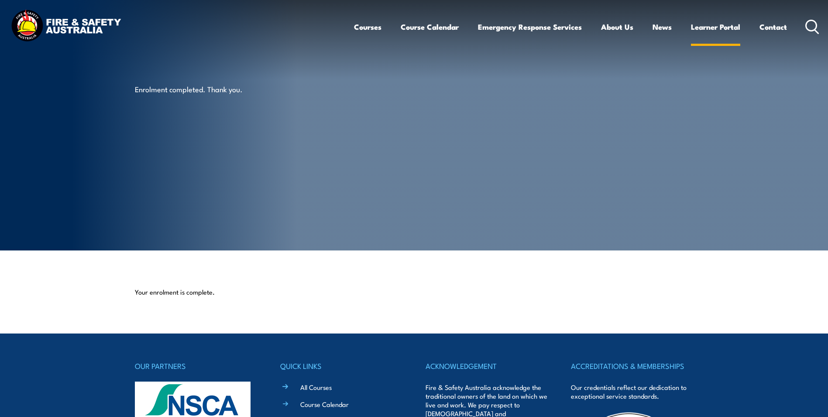
click at [712, 24] on link "Learner Portal" at bounding box center [715, 26] width 49 height 23
